Goal: Information Seeking & Learning: Learn about a topic

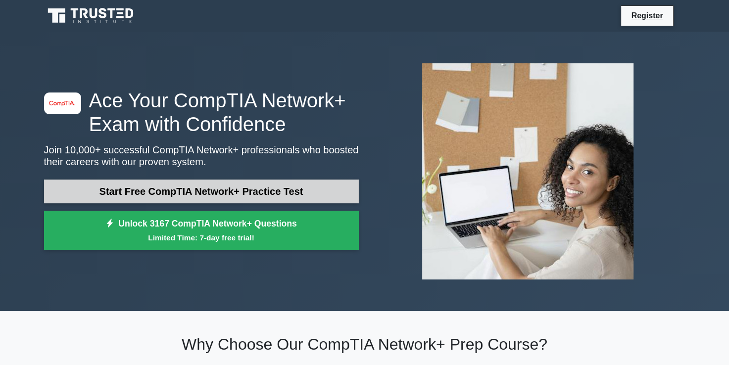
click at [241, 188] on link "Start Free CompTIA Network+ Practice Test" at bounding box center [201, 192] width 315 height 24
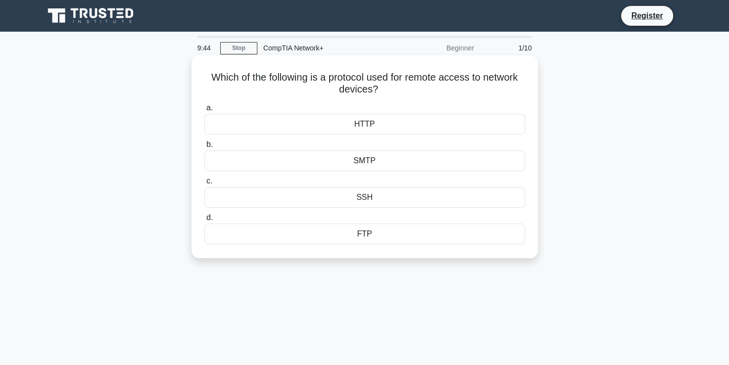
click at [370, 116] on div "HTTP" at bounding box center [364, 124] width 321 height 21
click at [204, 111] on input "a. HTTP" at bounding box center [204, 108] width 0 height 6
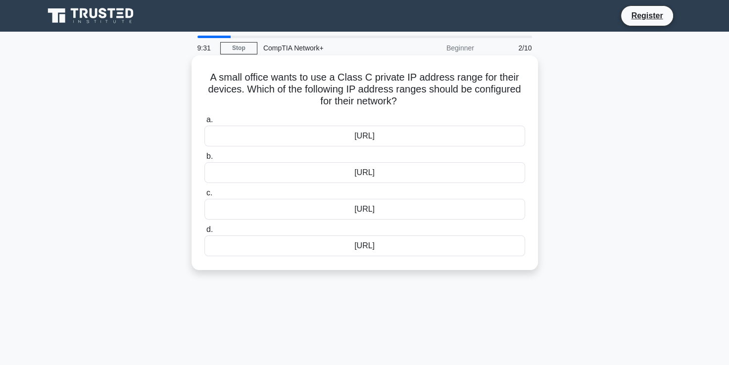
click at [376, 170] on div "192.168.0.0/16" at bounding box center [364, 172] width 321 height 21
click at [204, 160] on input "b. 192.168.0.0/16" at bounding box center [204, 156] width 0 height 6
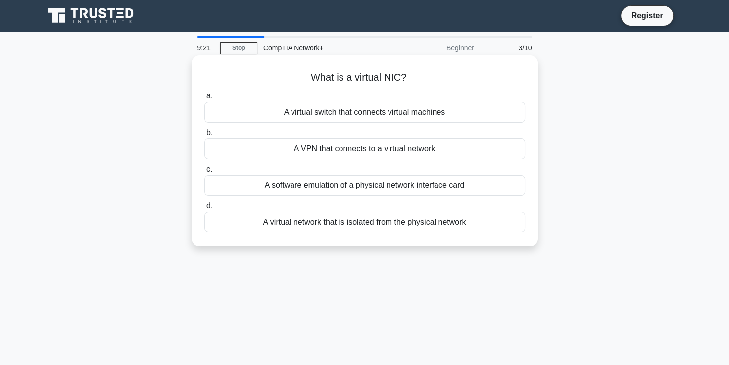
click at [369, 148] on div "A VPN that connects to a virtual network" at bounding box center [364, 149] width 321 height 21
click at [204, 136] on input "b. A VPN that connects to a virtual network" at bounding box center [204, 133] width 0 height 6
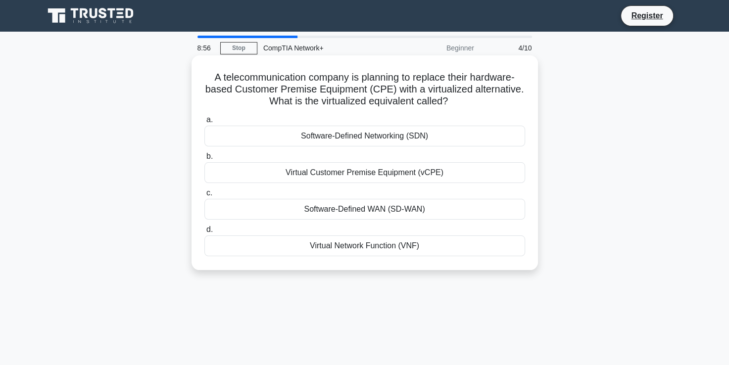
click at [418, 175] on div "Virtual Customer Premise Equipment (vCPE)" at bounding box center [364, 172] width 321 height 21
click at [204, 160] on input "b. Virtual Customer Premise Equipment (vCPE)" at bounding box center [204, 156] width 0 height 6
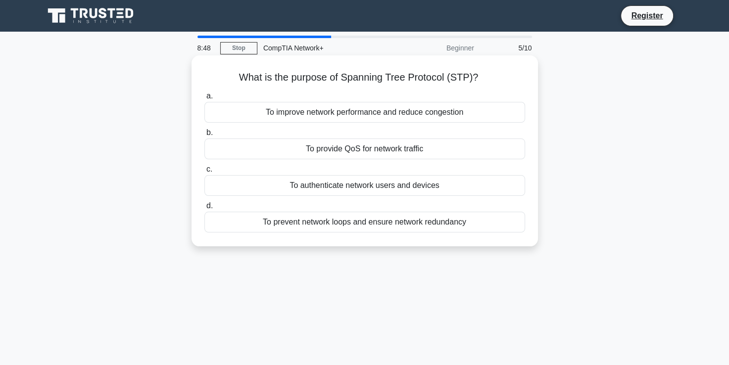
click at [404, 148] on div "To provide QoS for network traffic" at bounding box center [364, 149] width 321 height 21
click at [204, 136] on input "b. To provide QoS for network traffic" at bounding box center [204, 133] width 0 height 6
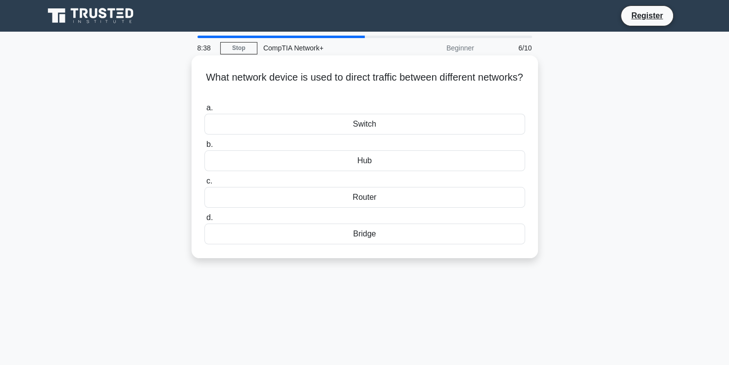
click at [391, 199] on div "Router" at bounding box center [364, 197] width 321 height 21
click at [204, 185] on input "c. Router" at bounding box center [204, 181] width 0 height 6
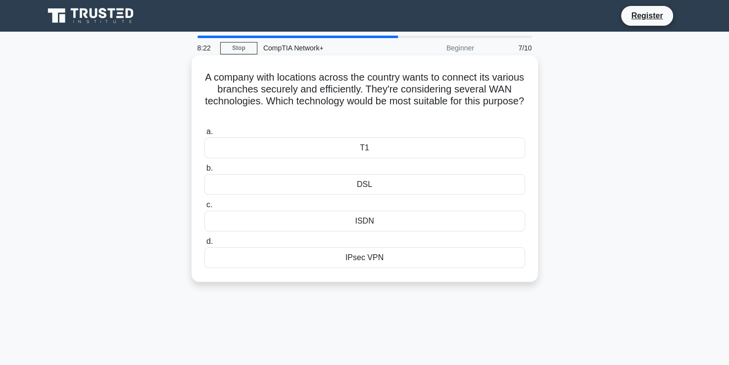
click at [372, 258] on div "IPsec VPN" at bounding box center [364, 257] width 321 height 21
click at [204, 245] on input "d. IPsec VPN" at bounding box center [204, 242] width 0 height 6
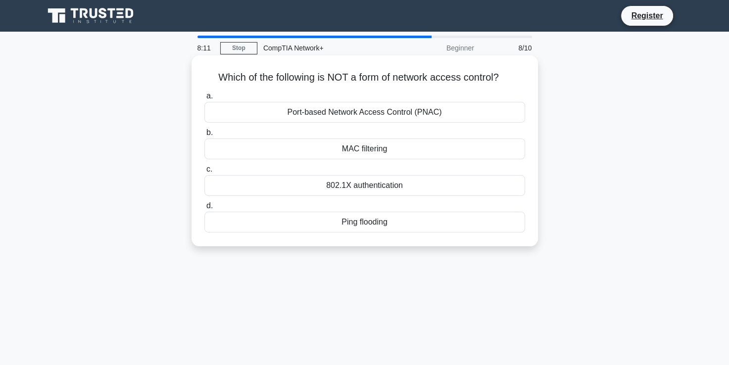
click at [392, 149] on div "MAC filtering" at bounding box center [364, 149] width 321 height 21
click at [204, 136] on input "b. MAC filtering" at bounding box center [204, 133] width 0 height 6
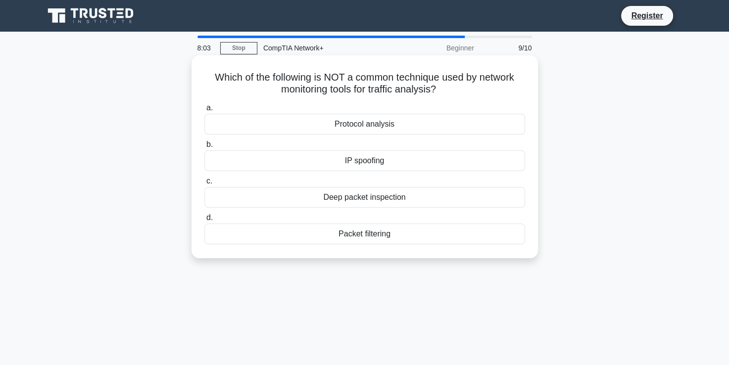
click at [376, 201] on div "Deep packet inspection" at bounding box center [364, 197] width 321 height 21
click at [204, 185] on input "c. Deep packet inspection" at bounding box center [204, 181] width 0 height 6
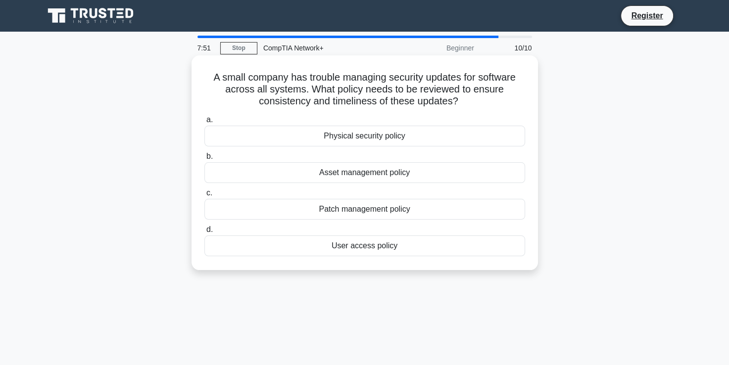
click at [407, 165] on div "Asset management policy" at bounding box center [364, 172] width 321 height 21
click at [204, 160] on input "b. Asset management policy" at bounding box center [204, 156] width 0 height 6
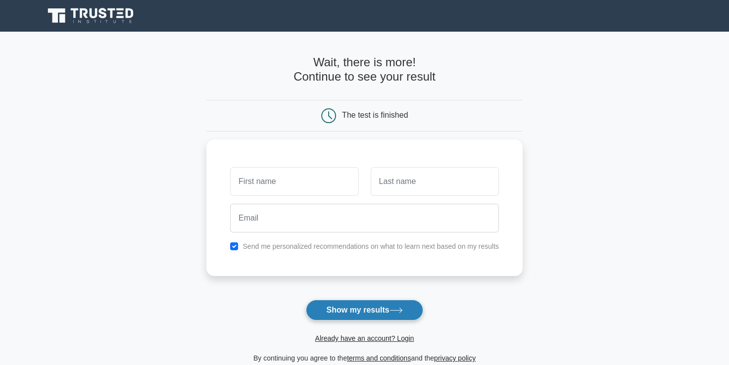
click at [389, 312] on button "Show my results" at bounding box center [364, 310] width 117 height 21
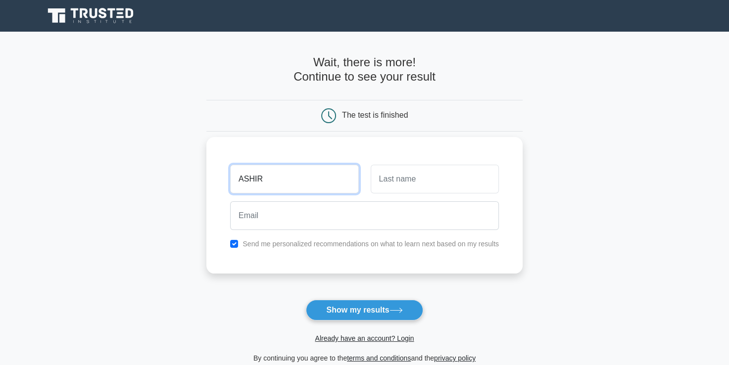
type input "ASHIR"
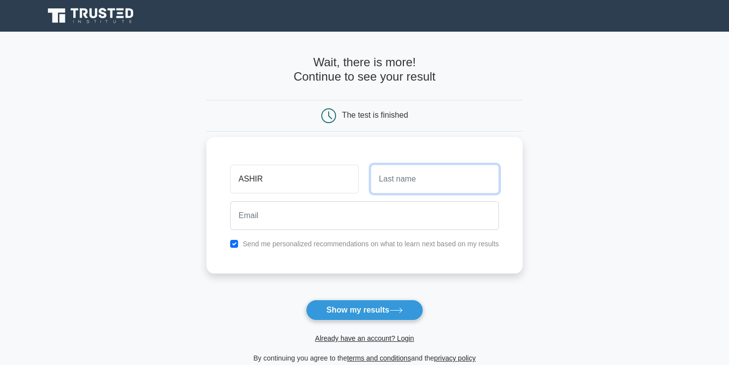
click at [440, 180] on input "text" at bounding box center [435, 179] width 128 height 29
type input "QAMAR"
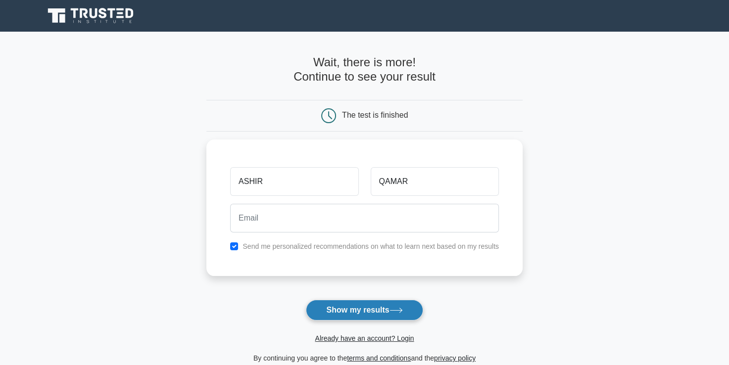
click at [415, 307] on button "Show my results" at bounding box center [364, 310] width 117 height 21
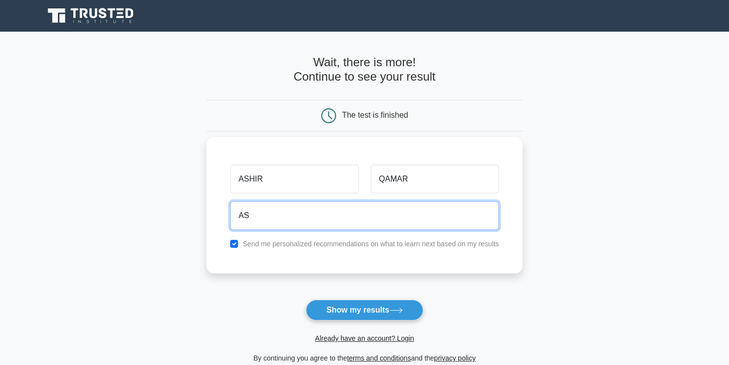
type input "A"
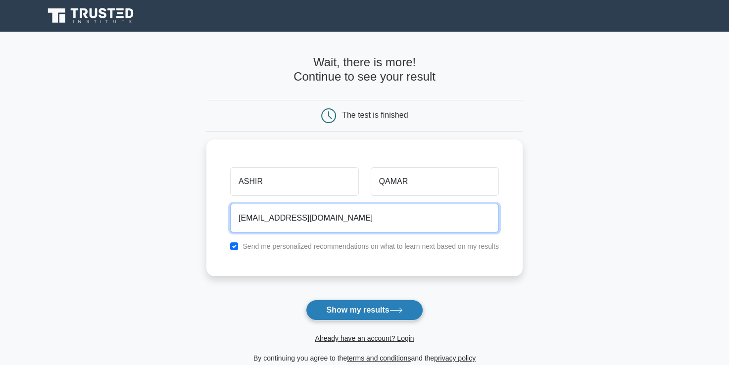
type input "[EMAIL_ADDRESS][DOMAIN_NAME]"
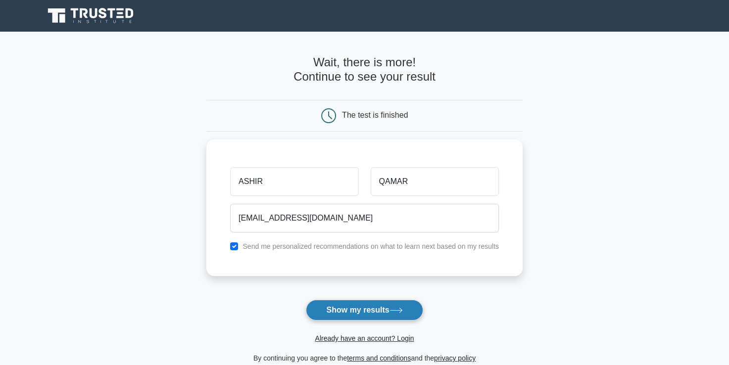
click at [373, 305] on button "Show my results" at bounding box center [364, 310] width 117 height 21
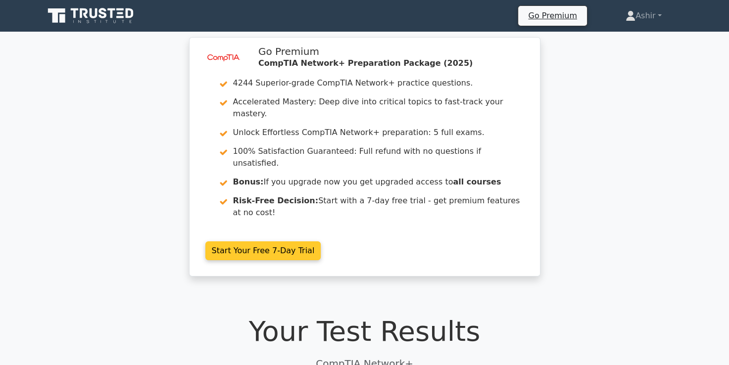
click at [277, 241] on link "Start Your Free 7-Day Trial" at bounding box center [263, 250] width 116 height 19
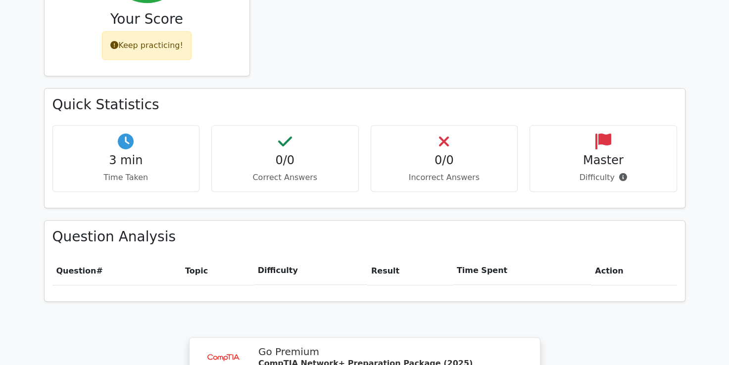
scroll to position [448, 0]
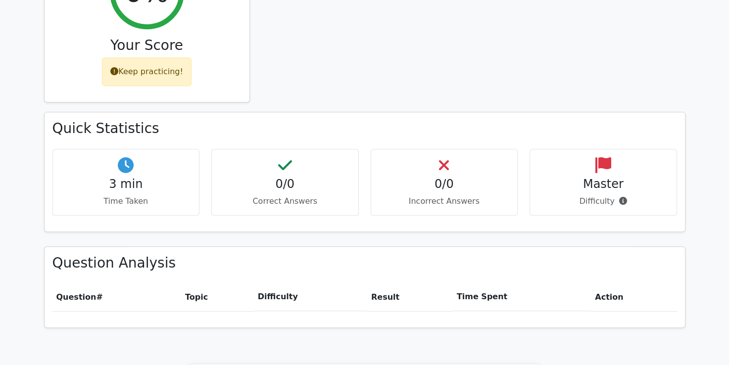
click at [607, 157] on icon at bounding box center [603, 165] width 16 height 16
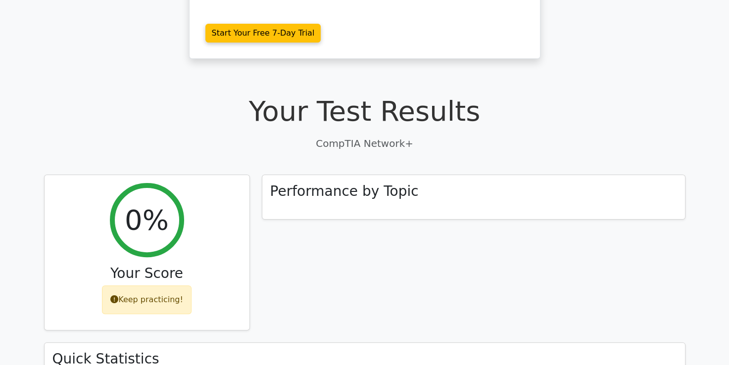
scroll to position [218, 0]
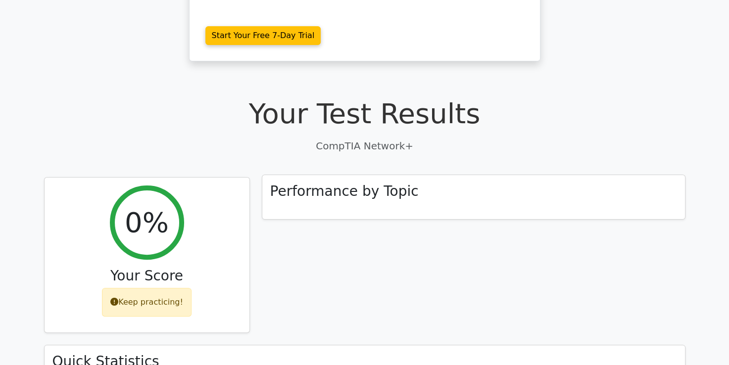
click at [387, 175] on div "Performance by Topic" at bounding box center [473, 197] width 423 height 45
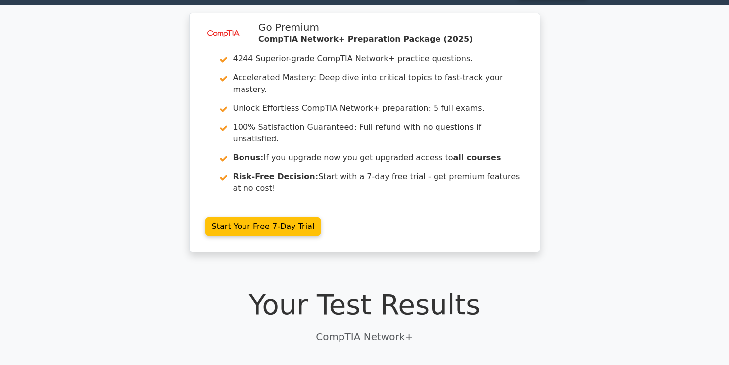
scroll to position [0, 0]
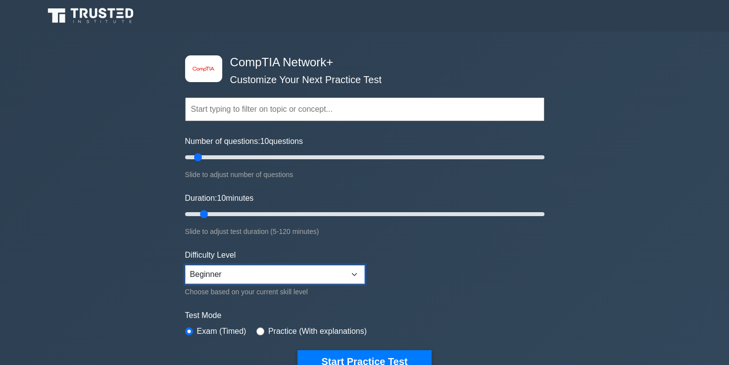
click at [350, 268] on select "Beginner Intermediate Expert" at bounding box center [275, 274] width 180 height 19
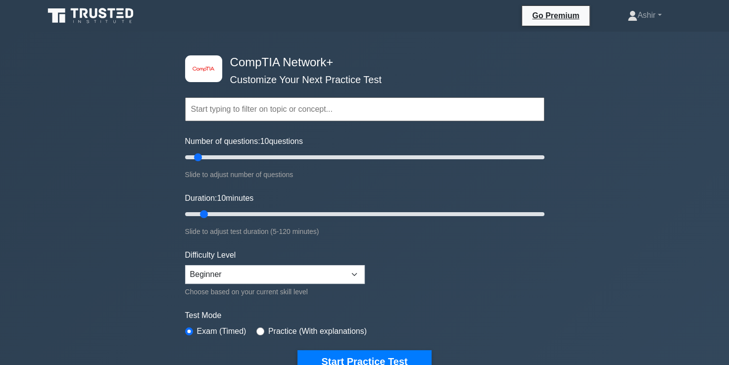
click at [482, 264] on form "Topics Networking Concepts Infrastructure Network Operations Network Security N…" at bounding box center [364, 220] width 359 height 306
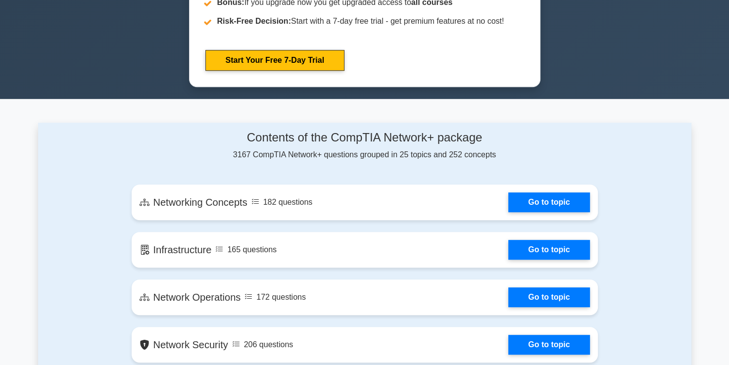
scroll to position [515, 0]
